Goal: Obtain resource: Download file/media

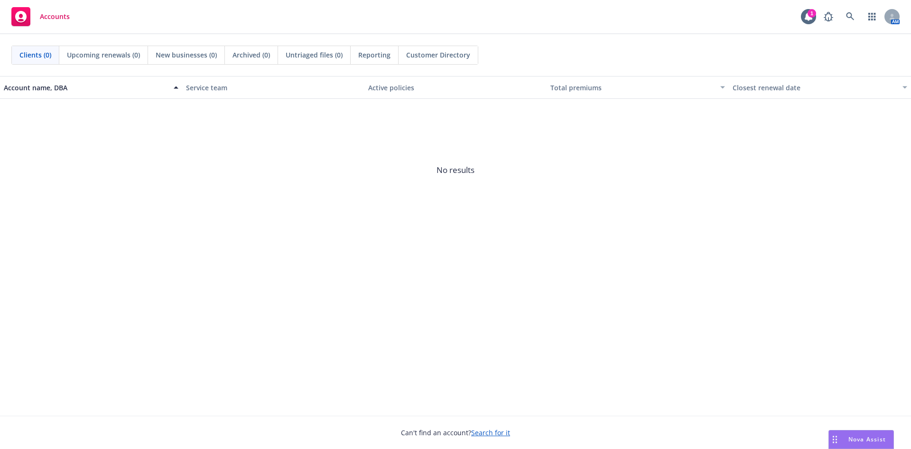
click at [491, 433] on link "Search for it" at bounding box center [490, 432] width 39 height 9
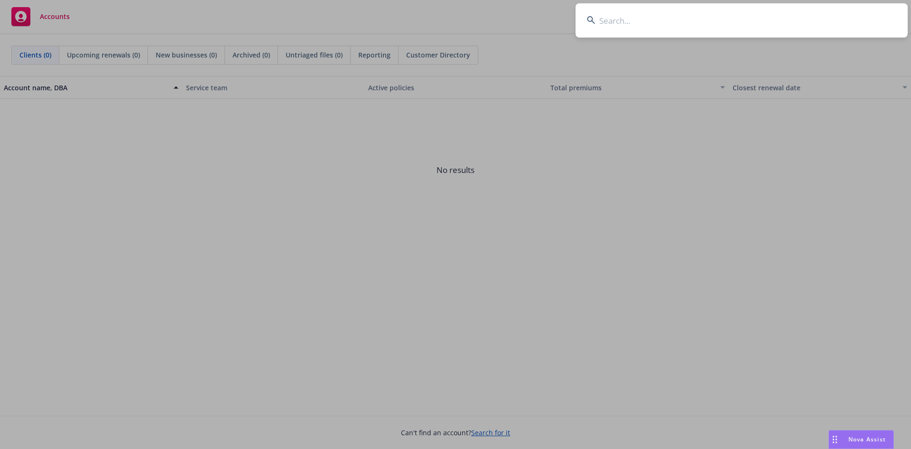
click at [623, 19] on input at bounding box center [742, 20] width 332 height 34
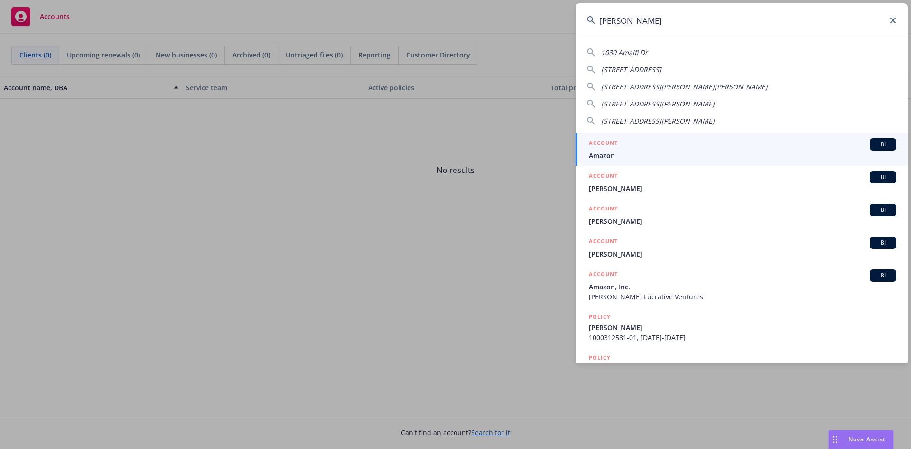
type input "[PERSON_NAME]"
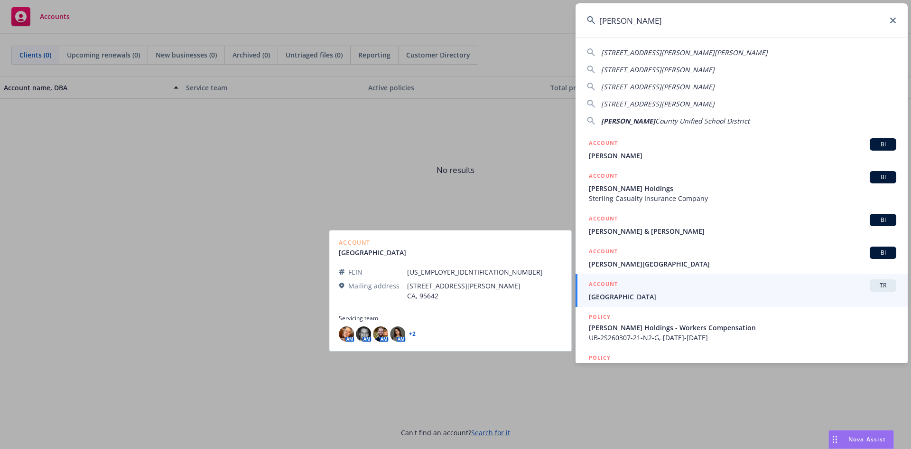
click at [618, 297] on span "[GEOGRAPHIC_DATA]" at bounding box center [743, 296] width 308 height 10
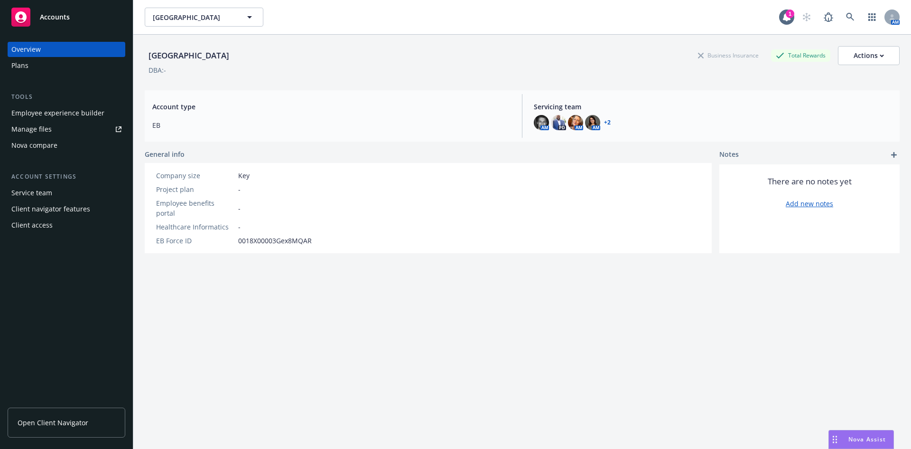
drag, startPoint x: 72, startPoint y: 421, endPoint x: 73, endPoint y: 416, distance: 5.2
click at [72, 420] on span "Open Client Navigator" at bounding box center [53, 422] width 71 height 10
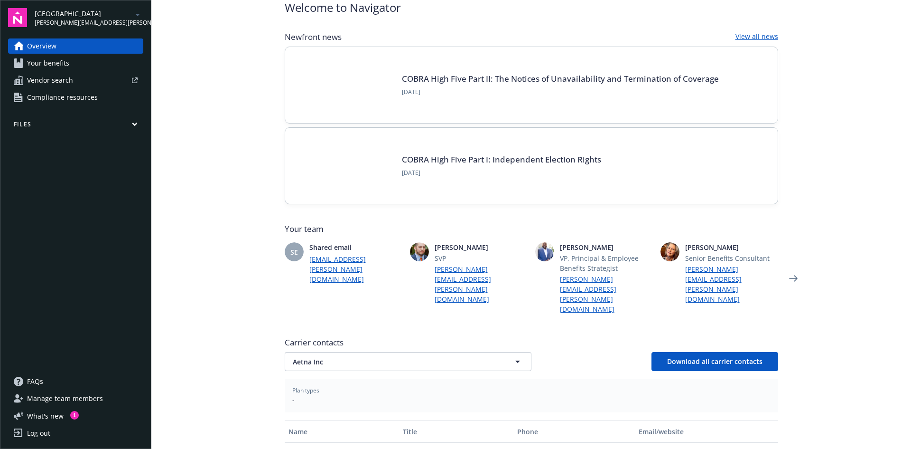
scroll to position [95, 0]
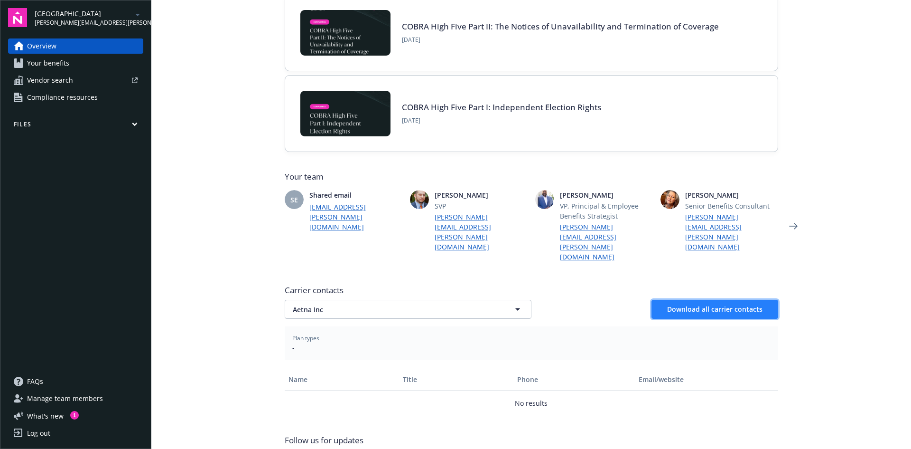
click at [710, 304] on span "Download all carrier contacts" at bounding box center [714, 308] width 95 height 9
click at [680, 304] on span "Download all carrier contacts" at bounding box center [714, 308] width 95 height 9
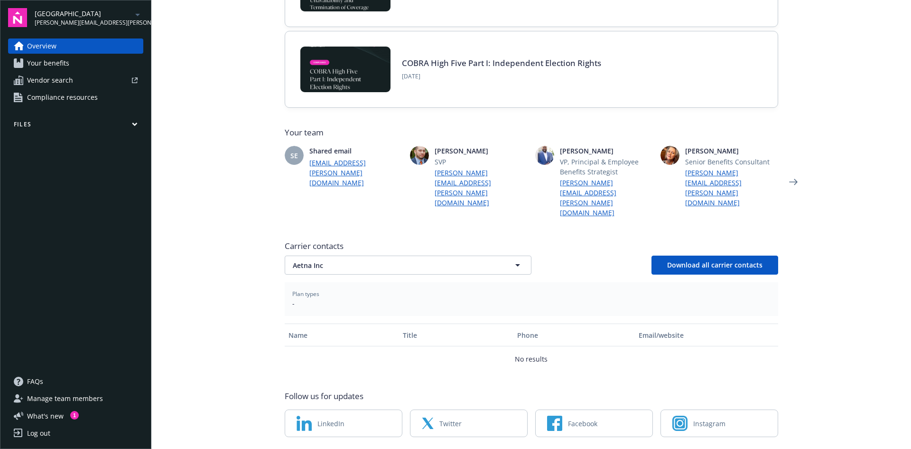
scroll to position [0, 0]
